Goal: Communication & Community: Answer question/provide support

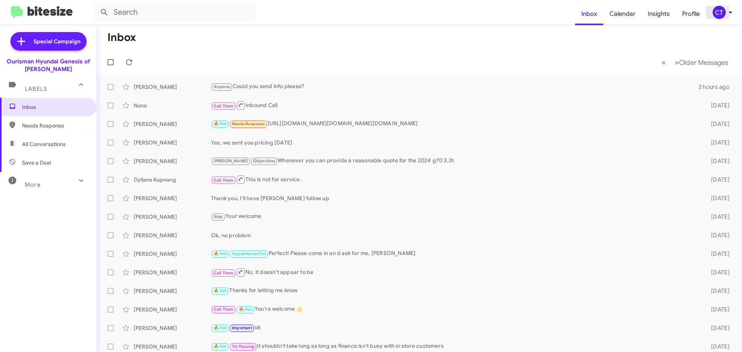
drag, startPoint x: 727, startPoint y: 14, endPoint x: 725, endPoint y: 17, distance: 4.0
click at [727, 14] on icon at bounding box center [730, 12] width 9 height 9
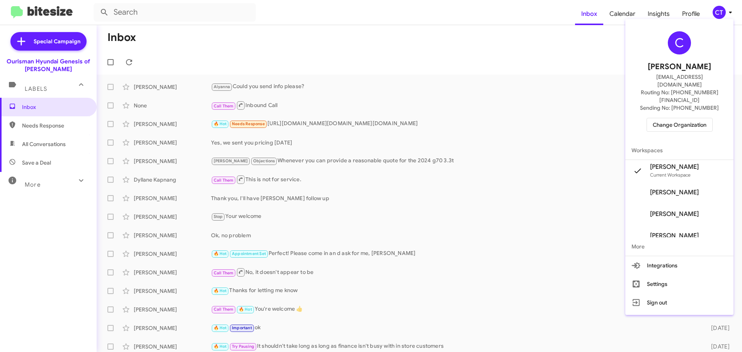
click at [675, 118] on span "Change Organization" at bounding box center [680, 124] width 54 height 13
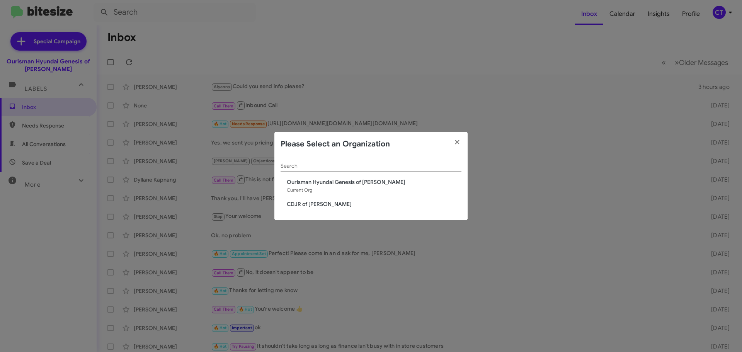
click at [325, 203] on span "CDJR of [PERSON_NAME]" at bounding box center [374, 204] width 175 height 8
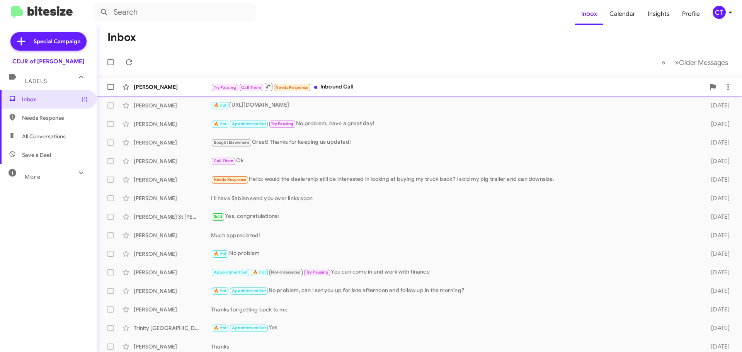
click at [339, 78] on span "George Freeman Try Pausing Call Them Needs Response Inbound Call 2 days ago" at bounding box center [420, 87] width 646 height 19
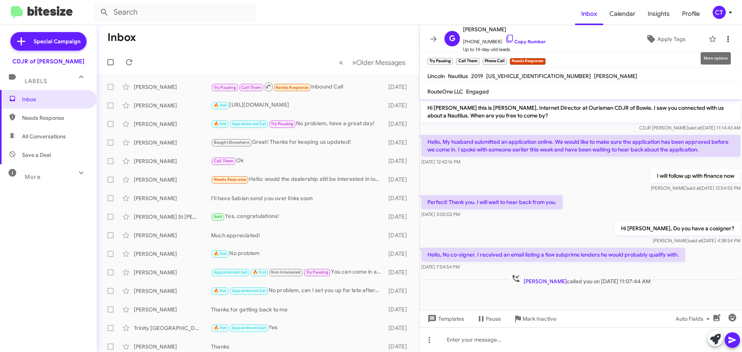
click at [724, 35] on icon at bounding box center [728, 38] width 9 height 9
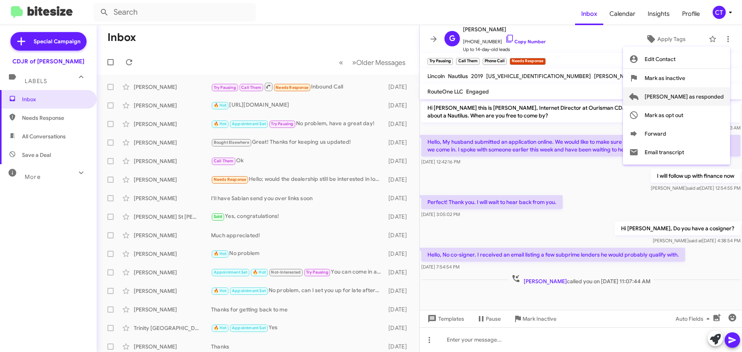
click at [686, 95] on span "Mark as responded" at bounding box center [684, 96] width 79 height 19
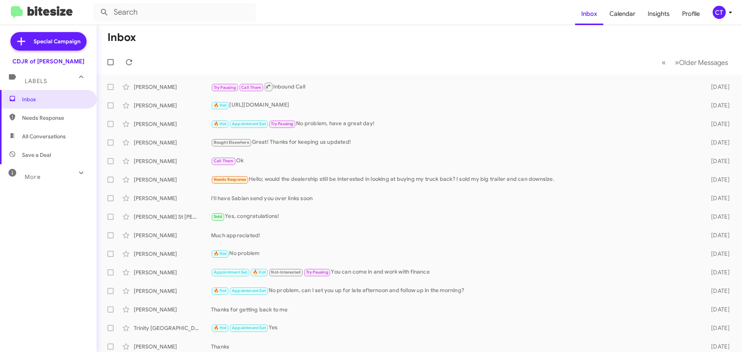
click at [727, 11] on icon at bounding box center [730, 12] width 9 height 9
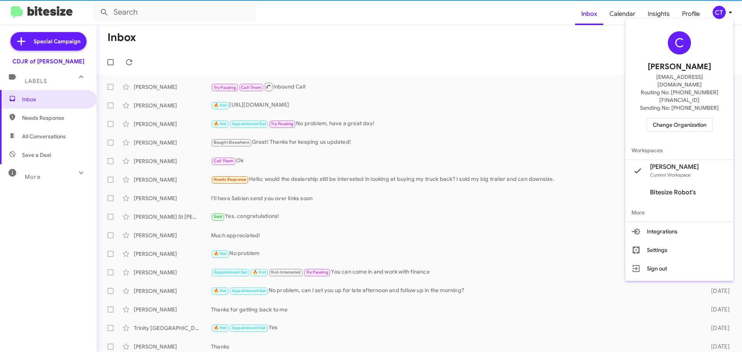
click at [673, 118] on span "Change Organization" at bounding box center [680, 124] width 54 height 13
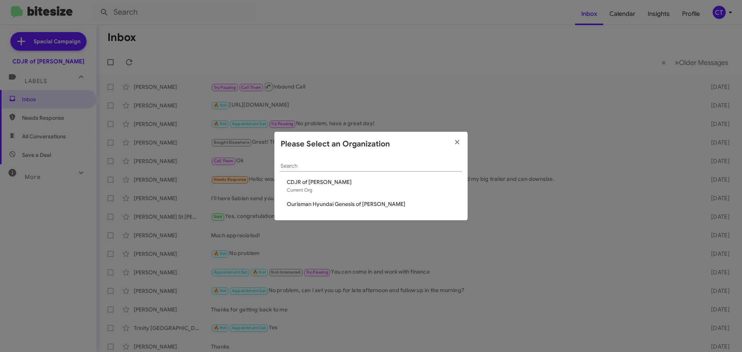
click at [363, 204] on span "Ourisman Hyundai Genesis of Bowie" at bounding box center [374, 204] width 175 height 8
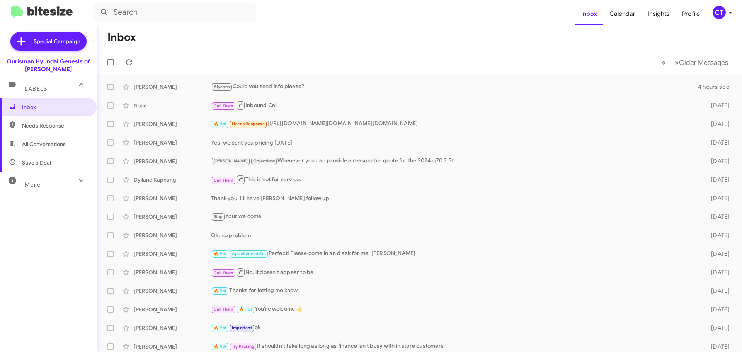
click at [728, 11] on icon at bounding box center [730, 12] width 9 height 9
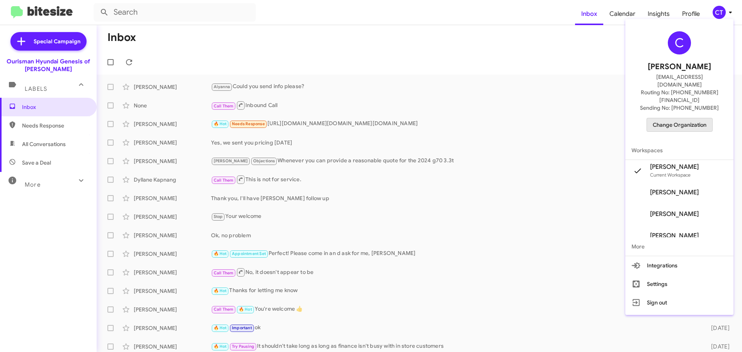
click at [698, 118] on span "Change Organization" at bounding box center [680, 124] width 54 height 13
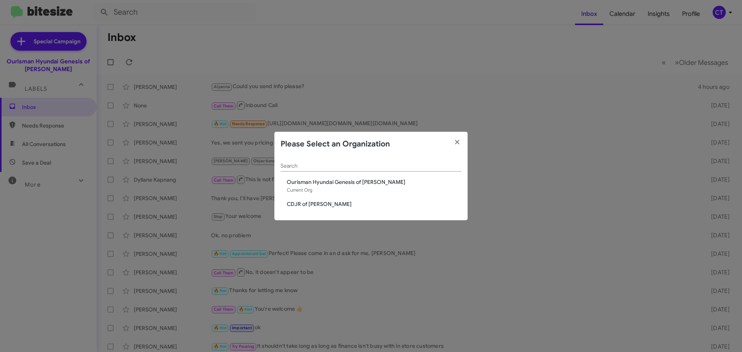
click at [299, 200] on span "CDJR of [PERSON_NAME]" at bounding box center [374, 204] width 175 height 8
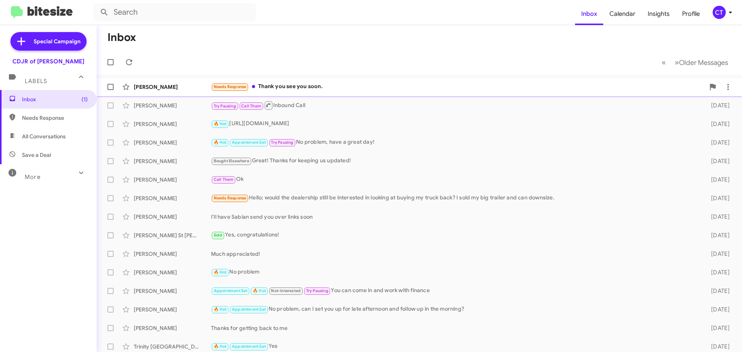
click at [303, 93] on div "Carlitha Batson Needs Response Thank you see you soon. 3 minutes ago" at bounding box center [419, 86] width 633 height 15
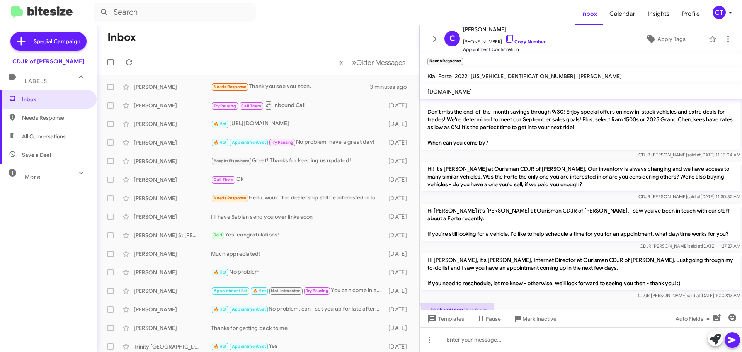
scroll to position [149, 0]
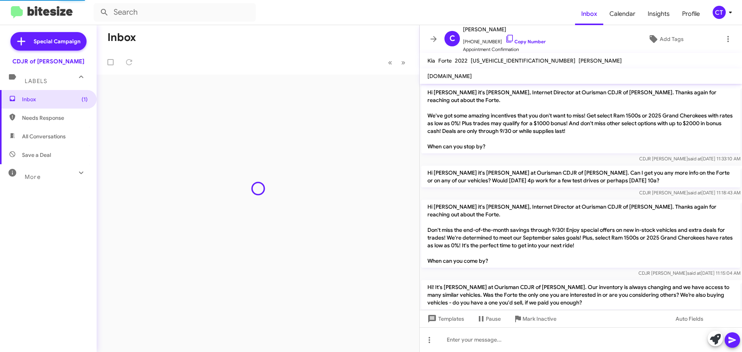
scroll to position [134, 0]
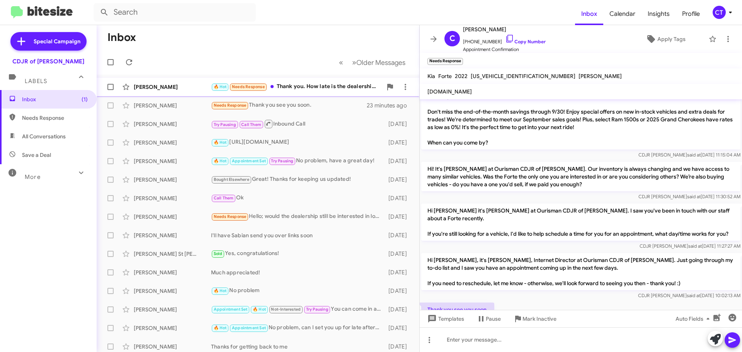
click at [312, 91] on div "🔥 Hot Needs Response Thank you. How late is the dealership open if we can come …" at bounding box center [296, 86] width 171 height 9
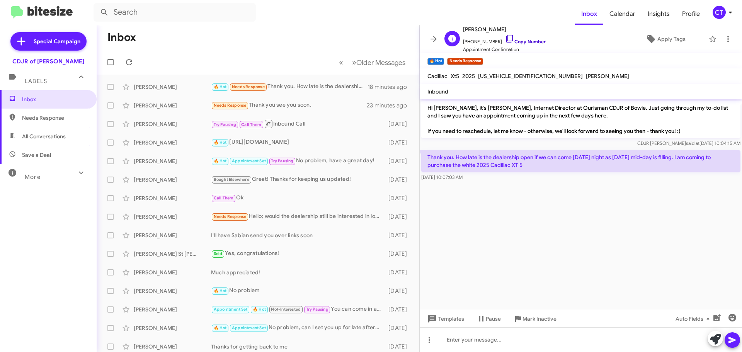
click at [505, 37] on icon at bounding box center [509, 38] width 9 height 9
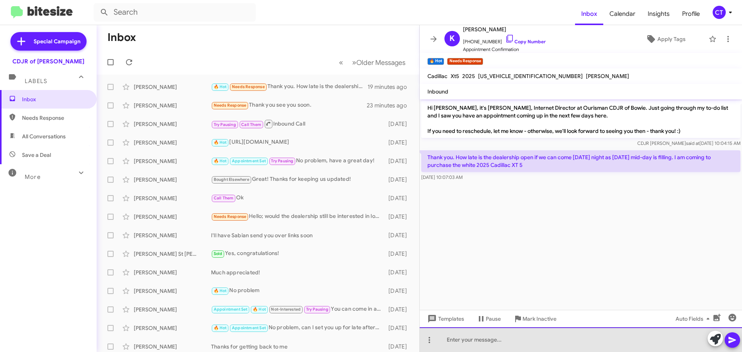
click at [596, 351] on div at bounding box center [581, 339] width 322 height 25
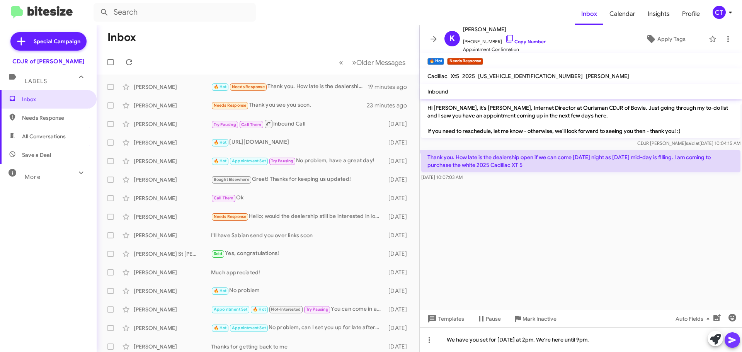
click at [731, 338] on icon at bounding box center [732, 340] width 7 height 7
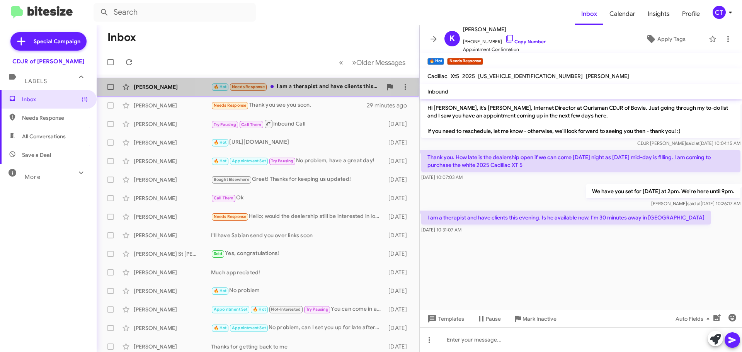
click at [291, 92] on div "Kathryn Essig 🔥 Hot Needs Response I am a therapist and have clients this eveni…" at bounding box center [258, 86] width 310 height 15
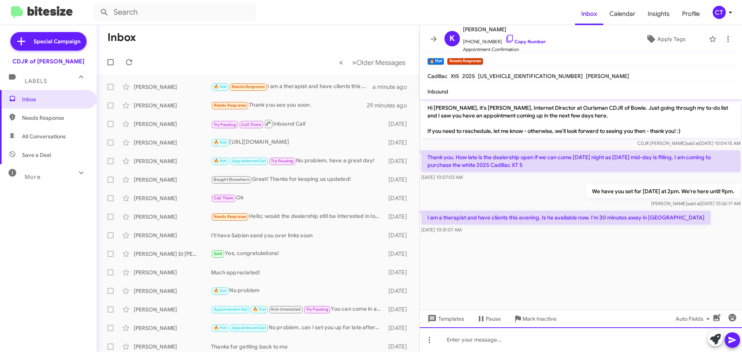
click at [476, 344] on div at bounding box center [581, 339] width 322 height 25
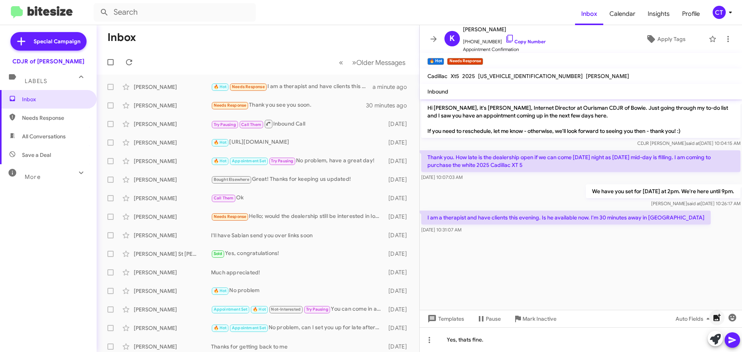
drag, startPoint x: 731, startPoint y: 342, endPoint x: 721, endPoint y: 312, distance: 31.9
click at [730, 340] on icon at bounding box center [732, 340] width 9 height 9
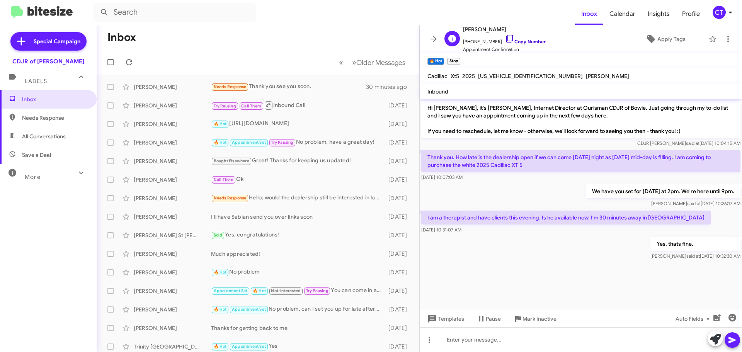
click at [505, 36] on icon at bounding box center [509, 38] width 9 height 9
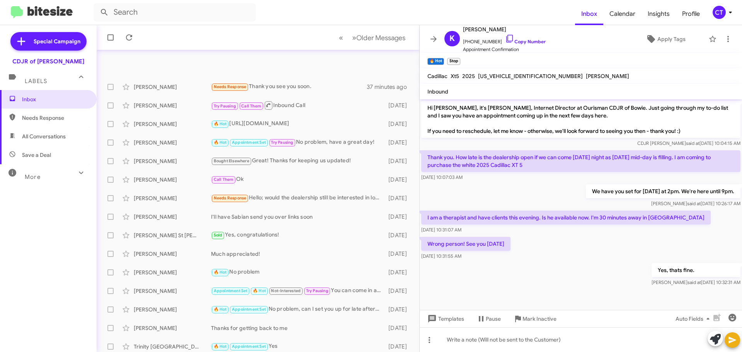
scroll to position [97, 0]
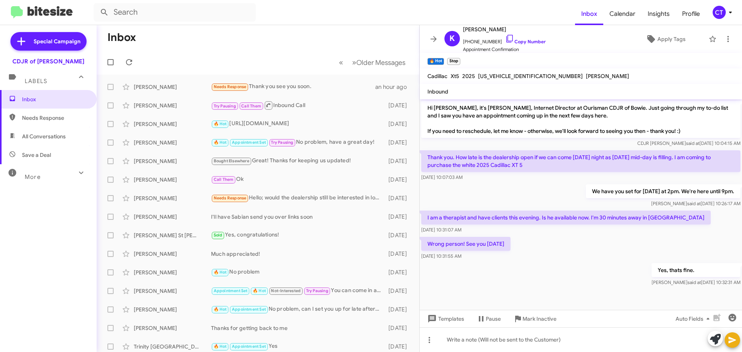
click at [725, 12] on div "CT" at bounding box center [719, 12] width 13 height 13
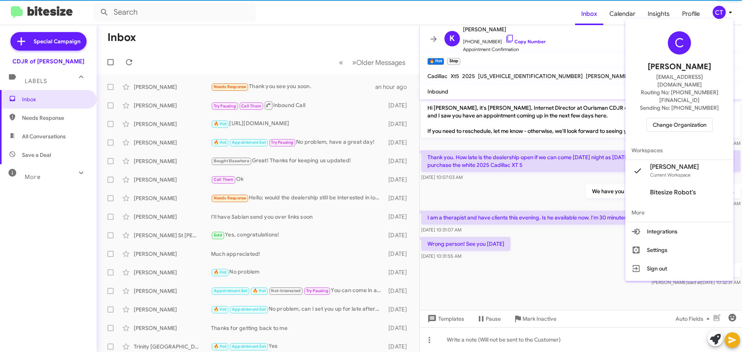
click at [700, 118] on span "Change Organization" at bounding box center [680, 124] width 54 height 13
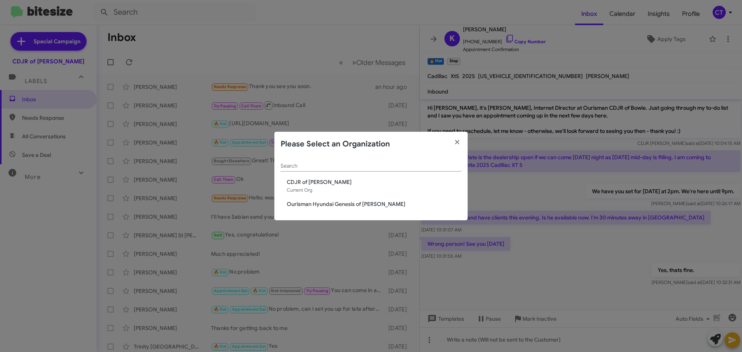
drag, startPoint x: 312, startPoint y: 203, endPoint x: 213, endPoint y: 219, distance: 99.6
click at [312, 203] on span "Ourisman Hyundai Genesis of [PERSON_NAME]" at bounding box center [374, 204] width 175 height 8
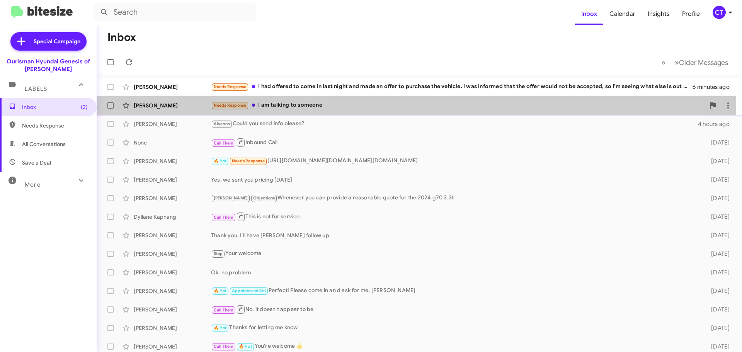
click at [326, 104] on div "Needs Response I am talking to someone" at bounding box center [458, 105] width 494 height 9
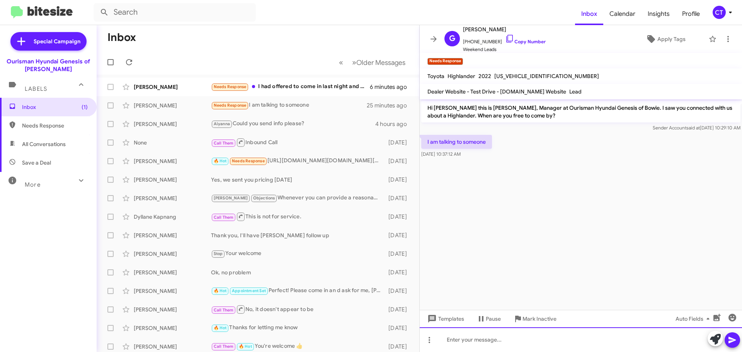
drag, startPoint x: 491, startPoint y: 340, endPoint x: 497, endPoint y: 333, distance: 9.3
click at [491, 339] on div at bounding box center [581, 339] width 322 height 25
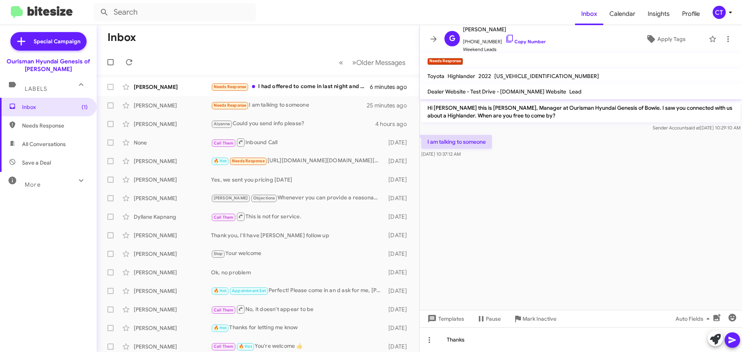
click at [733, 347] on span at bounding box center [732, 339] width 9 height 15
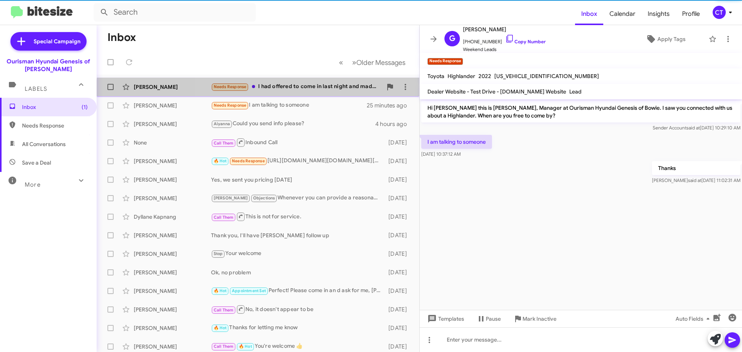
click at [338, 94] on div "[PERSON_NAME] Needs Response I had offered to come in last night and made an of…" at bounding box center [258, 86] width 310 height 15
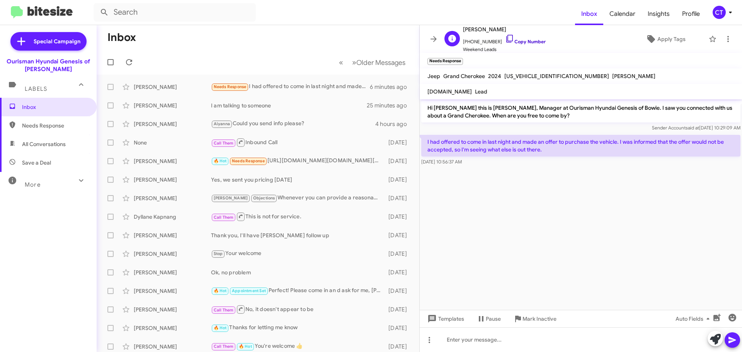
click at [505, 37] on icon at bounding box center [509, 38] width 9 height 9
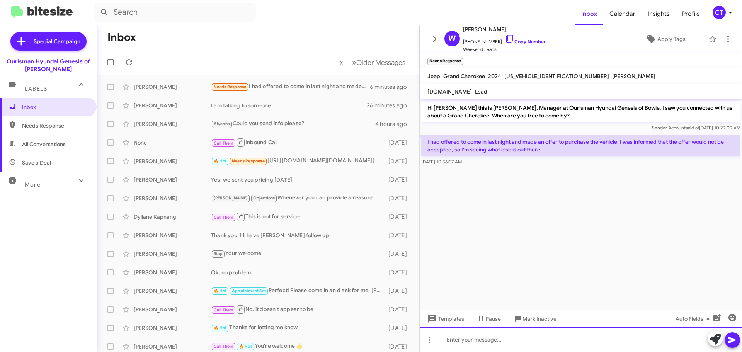
click at [456, 337] on div at bounding box center [581, 339] width 322 height 25
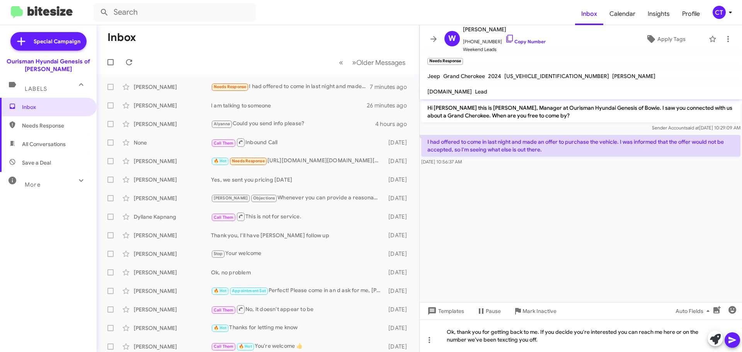
click at [738, 343] on button at bounding box center [732, 339] width 15 height 15
